Goal: Contribute content: Contribute content

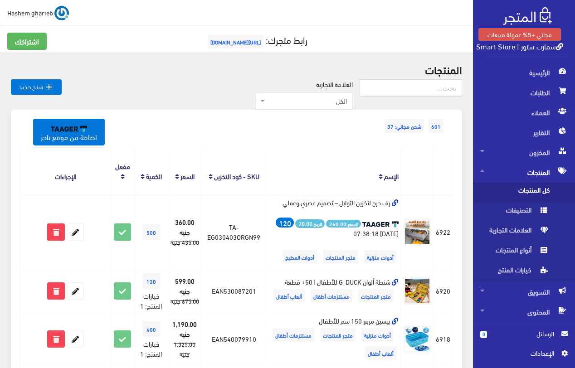
click at [546, 185] on span "كل المنتجات" at bounding box center [514, 192] width 69 height 20
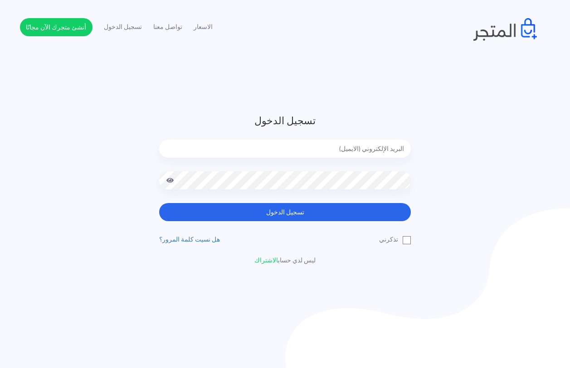
type input "[EMAIL_ADDRESS][DOMAIN_NAME]"
click at [293, 145] on input "[EMAIL_ADDRESS][DOMAIN_NAME]" at bounding box center [285, 149] width 252 height 18
click at [10, 155] on div "تسجيل الدخول [EMAIL_ADDRESS][DOMAIN_NAME] تسجيل الدخول" at bounding box center [285, 189] width 570 height 152
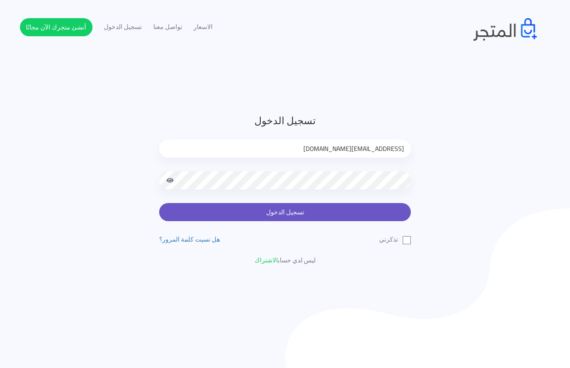
click at [280, 211] on button "تسجيل الدخول" at bounding box center [285, 212] width 252 height 18
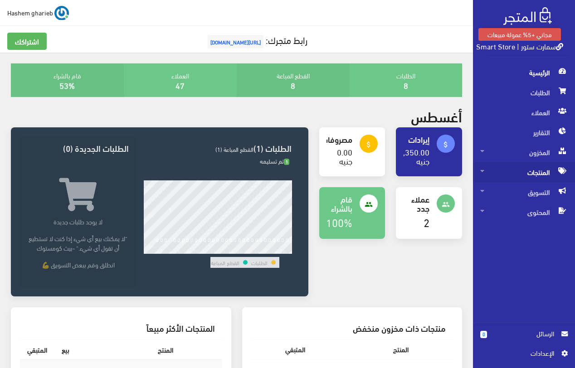
click at [531, 172] on span "المنتجات" at bounding box center [524, 172] width 88 height 20
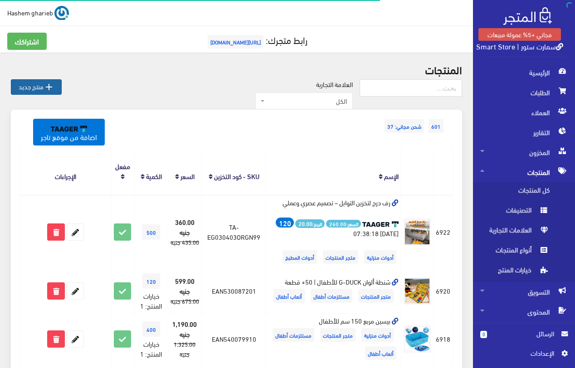
click at [53, 91] on icon "" at bounding box center [49, 87] width 11 height 11
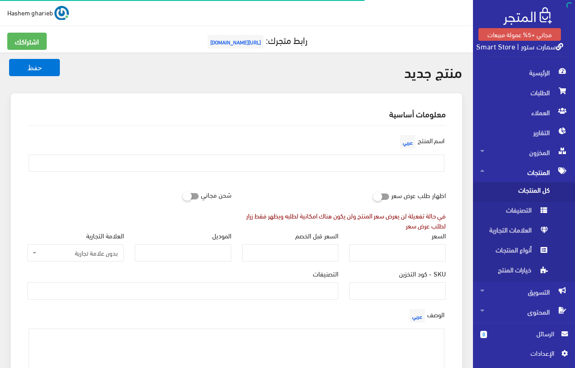
select select
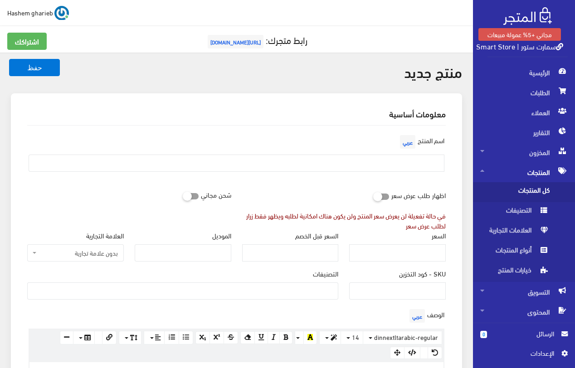
click at [527, 191] on span "كل المنتجات" at bounding box center [514, 192] width 69 height 20
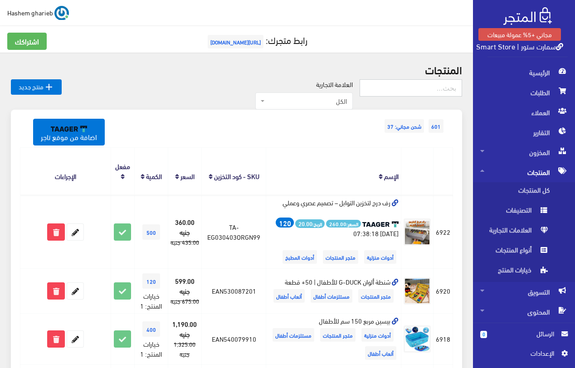
click at [433, 84] on input "text" at bounding box center [411, 87] width 103 height 17
paste input "ستارة شبك"
type input "ستارة شبك"
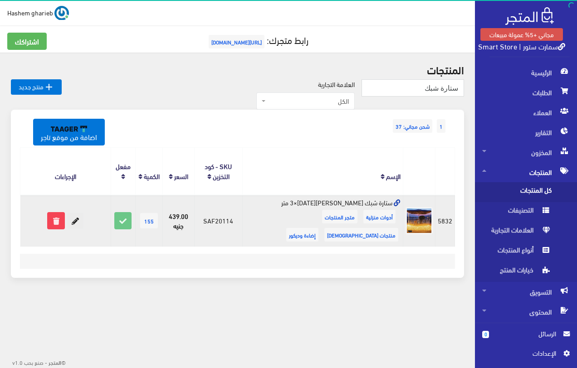
click at [77, 221] on icon at bounding box center [75, 221] width 16 height 16
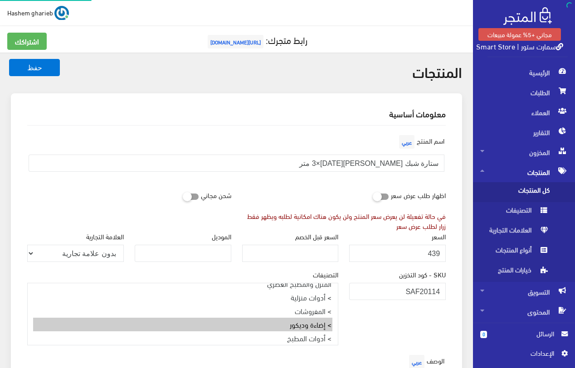
select select "32"
select select
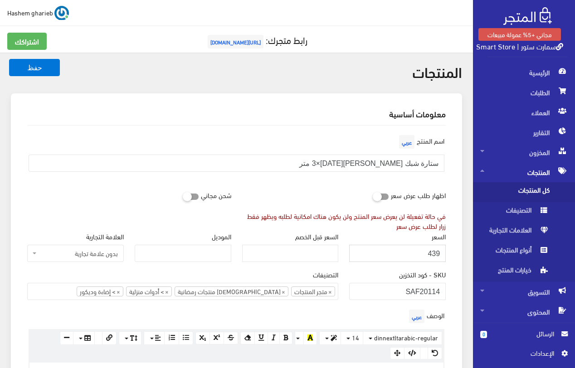
drag, startPoint x: 402, startPoint y: 253, endPoint x: 463, endPoint y: 251, distance: 60.8
type input "460"
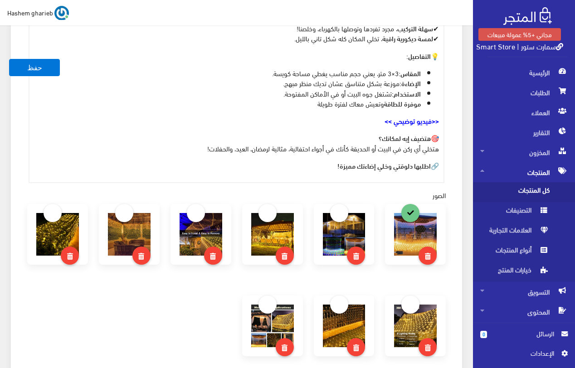
scroll to position [408, 0]
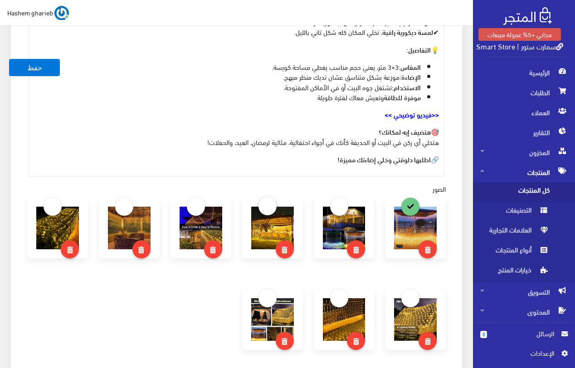
click at [272, 201] on link at bounding box center [268, 206] width 18 height 18
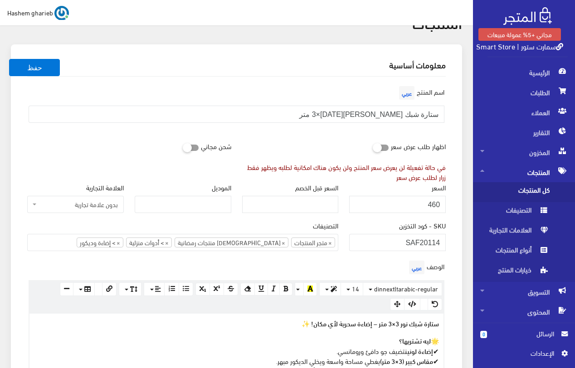
scroll to position [136, 0]
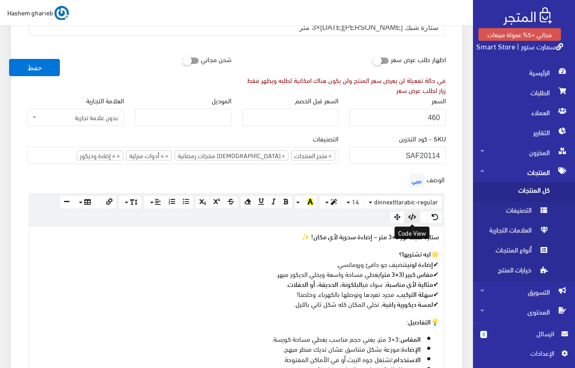
click at [417, 219] on button "button" at bounding box center [412, 217] width 16 height 13
type textarea "<p><strong>ستارة شبك نور 3×3 متر – إضاءة سحرية لأي مكان! ✨</strong></p> <p>🌟 <s…"
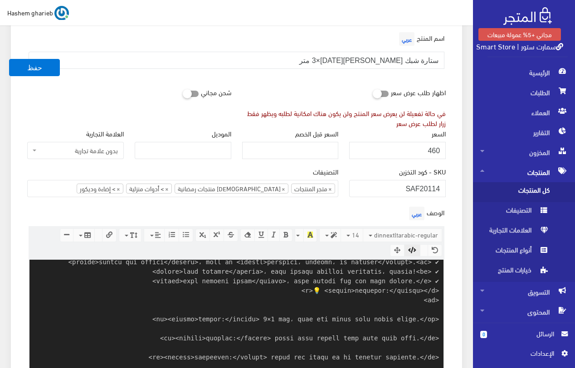
scroll to position [209, 0]
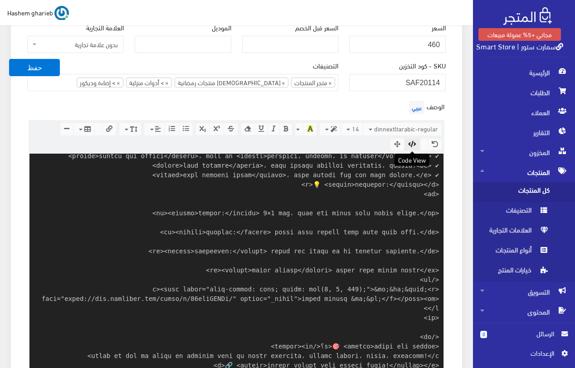
click at [411, 144] on icon "button" at bounding box center [412, 144] width 8 height 6
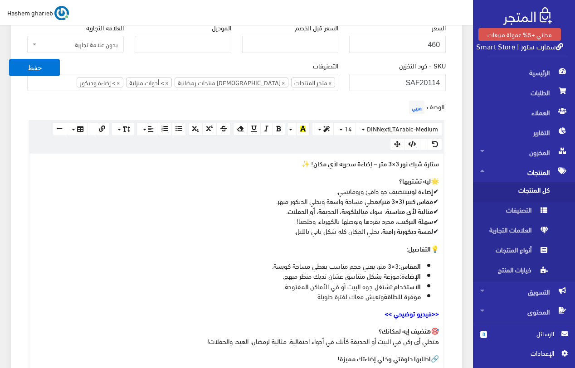
click at [452, 124] on div "اسم المنتج عربي ستارة شبك نور زينة رمضان 3×3 متر اظهار طلب عرض سعر في حالة تفعي…" at bounding box center [236, 354] width 433 height 875
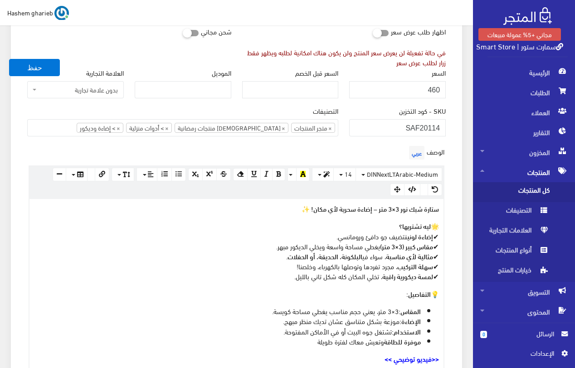
scroll to position [118, 0]
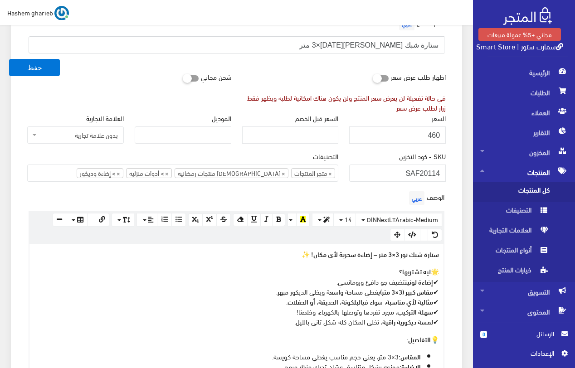
click at [370, 45] on input "ستارة شبك نور زينة رمضان 3×3 متر" at bounding box center [237, 44] width 416 height 17
click at [401, 46] on input "ستارة شبك نور زينة 3×3 متر" at bounding box center [237, 44] width 416 height 17
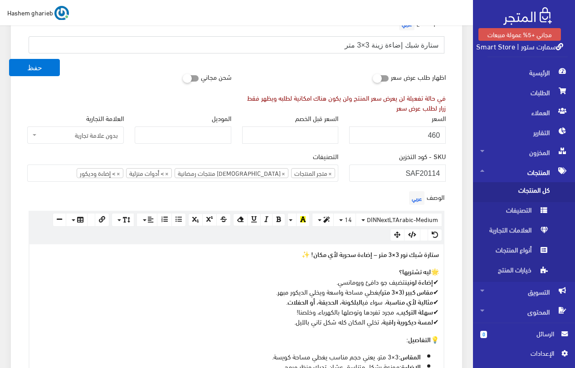
click at [372, 46] on input "ستارة شبك إضاءة زينة 3×3 متر" at bounding box center [237, 44] width 416 height 17
type input "ستارة شبك إضاءة زينة للمناسبات 3×3 متر"
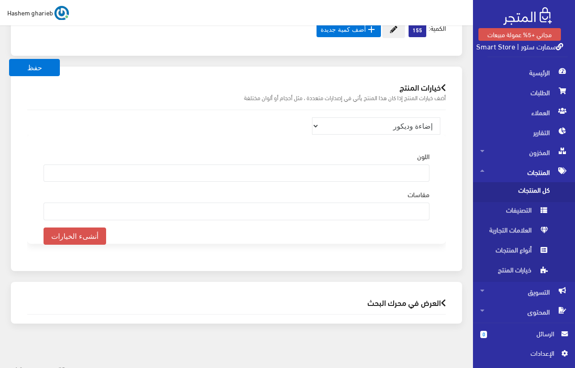
scroll to position [960, 0]
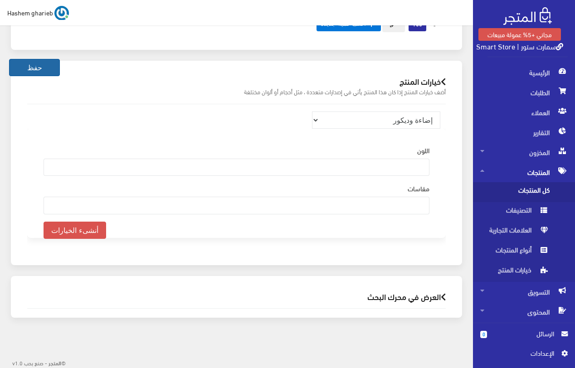
click at [31, 68] on button "حفظ" at bounding box center [34, 67] width 51 height 17
